Goal: Communication & Community: Participate in discussion

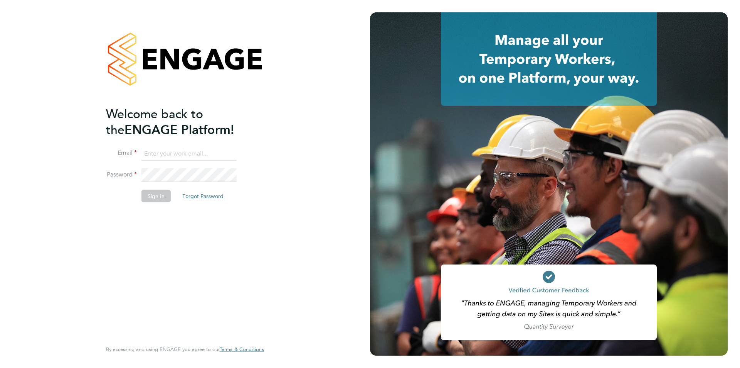
type input "[PERSON_NAME][EMAIL_ADDRESS][PERSON_NAME][DOMAIN_NAME]"
click at [158, 194] on button "Sign In" at bounding box center [156, 195] width 29 height 12
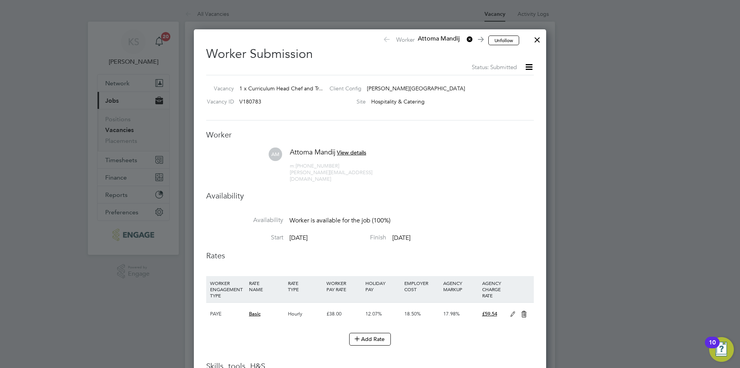
click at [538, 37] on div at bounding box center [538, 38] width 14 height 14
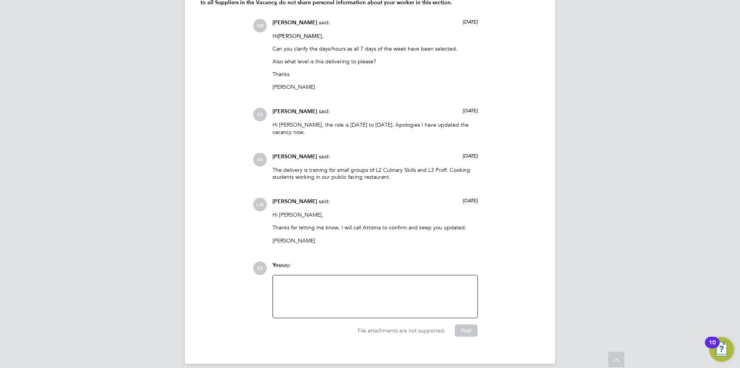
click at [324, 280] on div at bounding box center [376, 296] width 196 height 33
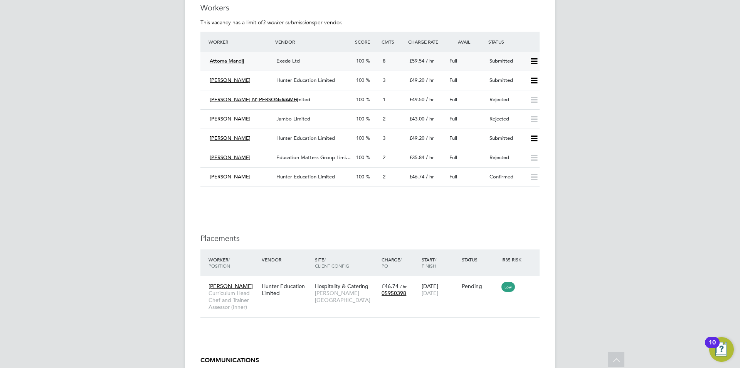
click at [236, 62] on span "Attoma Mandij" at bounding box center [227, 60] width 34 height 7
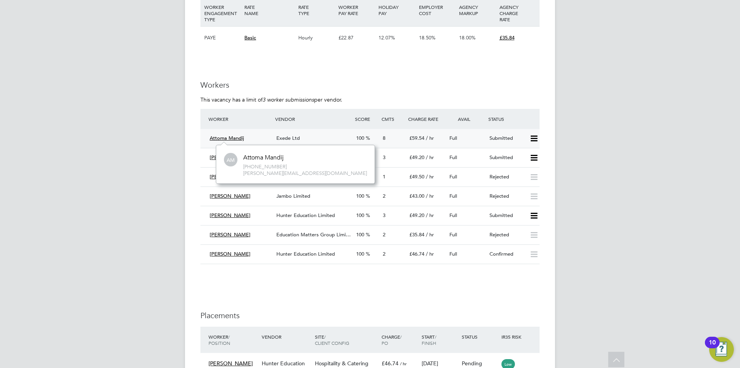
click at [229, 137] on span "Attoma Mandij" at bounding box center [227, 138] width 34 height 7
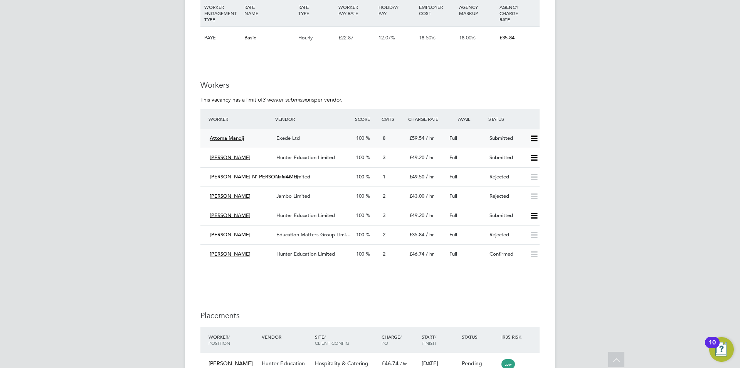
click at [229, 137] on span "Attoma Mandij" at bounding box center [227, 138] width 34 height 7
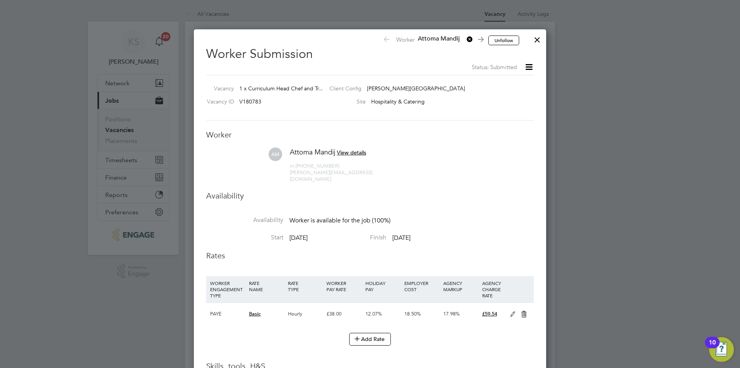
click at [535, 40] on div at bounding box center [538, 38] width 14 height 14
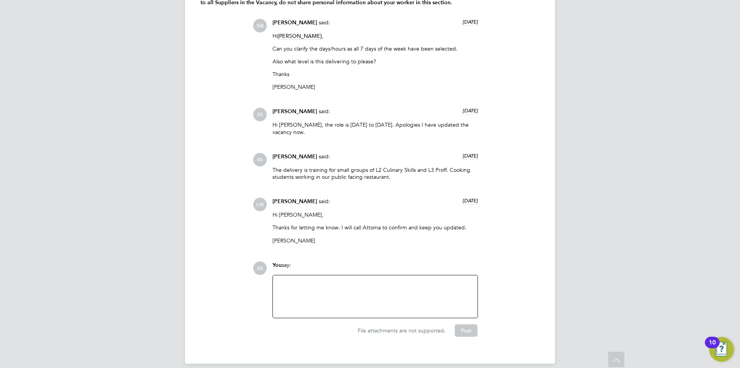
click at [384, 280] on div at bounding box center [376, 296] width 196 height 33
click at [444, 280] on div "Hi, the interview went well although it was confusing to have several names" at bounding box center [376, 296] width 196 height 33
click at [329, 282] on div "Hi, the interview went well although it was confusing to have several different…" at bounding box center [376, 296] width 196 height 33
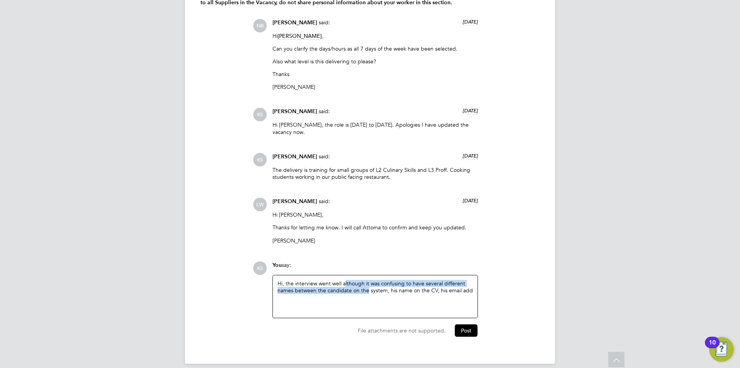
drag, startPoint x: 345, startPoint y: 276, endPoint x: 366, endPoint y: 281, distance: 22.3
click at [366, 281] on div "Hi, the interview went well although it was confusing to have several different…" at bounding box center [376, 296] width 196 height 33
drag, startPoint x: 342, startPoint y: 275, endPoint x: 469, endPoint y: 281, distance: 127.4
click at [469, 281] on div "Hi, the interview went well although it was confusing to have several different…" at bounding box center [376, 296] width 196 height 33
click at [438, 280] on div "Hi, the interview went well - we are putting the vacancy on pause" at bounding box center [376, 296] width 196 height 33
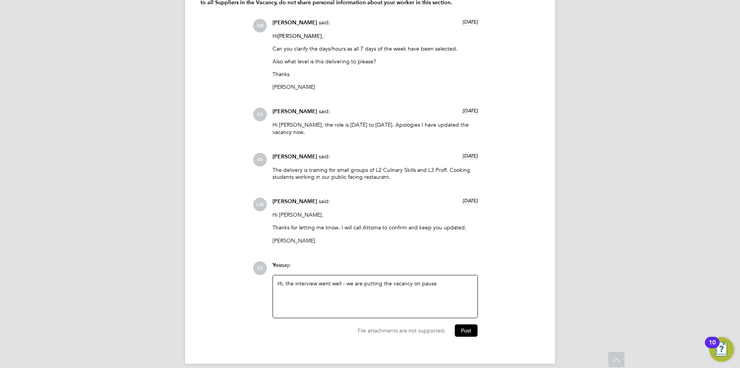
drag, startPoint x: 438, startPoint y: 276, endPoint x: 355, endPoint y: 277, distance: 83.3
click at [355, 280] on div "Hi, the interview went well - we are putting the vacancy on pause" at bounding box center [376, 296] width 196 height 33
drag, startPoint x: 363, startPoint y: 275, endPoint x: 372, endPoint y: 284, distance: 12.3
click at [372, 284] on div "Hi, the candidate came across well however, the multiplicity of names that the …" at bounding box center [376, 296] width 196 height 33
drag, startPoint x: 465, startPoint y: 275, endPoint x: 420, endPoint y: 275, distance: 44.7
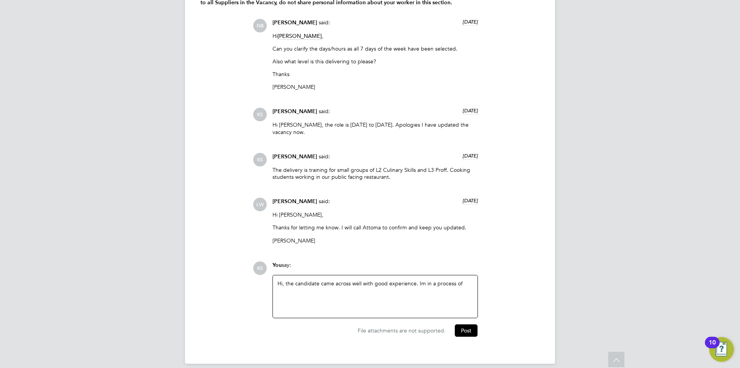
click at [420, 280] on div "Hi, the candidate came across well with good experience. Im in a process of" at bounding box center [376, 296] width 196 height 33
drag, startPoint x: 312, startPoint y: 282, endPoint x: 293, endPoint y: 283, distance: 18.5
click at [293, 283] on div "Hi, the candidate came across well with good experience. I'm in the process of …" at bounding box center [376, 296] width 196 height 33
click at [440, 288] on div "Hi, the candidate came across well with good experience. I'm in the process of …" at bounding box center [376, 296] width 196 height 33
drag, startPoint x: 416, startPoint y: 275, endPoint x: 426, endPoint y: 281, distance: 11.4
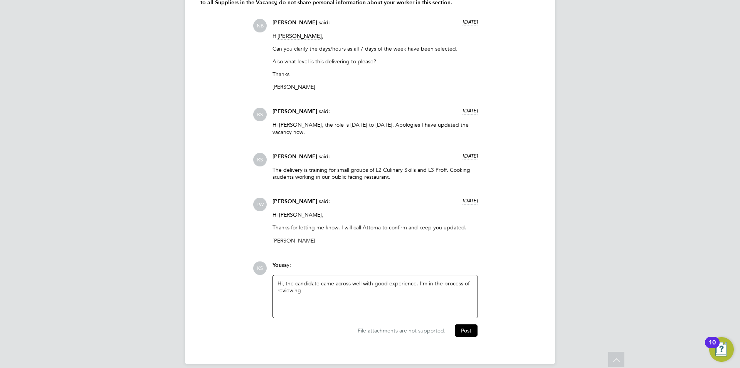
click at [426, 281] on div "Hi, the candidate came across well with good experience. I'm in the process of …" at bounding box center [376, 296] width 196 height 33
click at [462, 324] on button "Post" at bounding box center [466, 330] width 23 height 12
